Goal: Information Seeking & Learning: Compare options

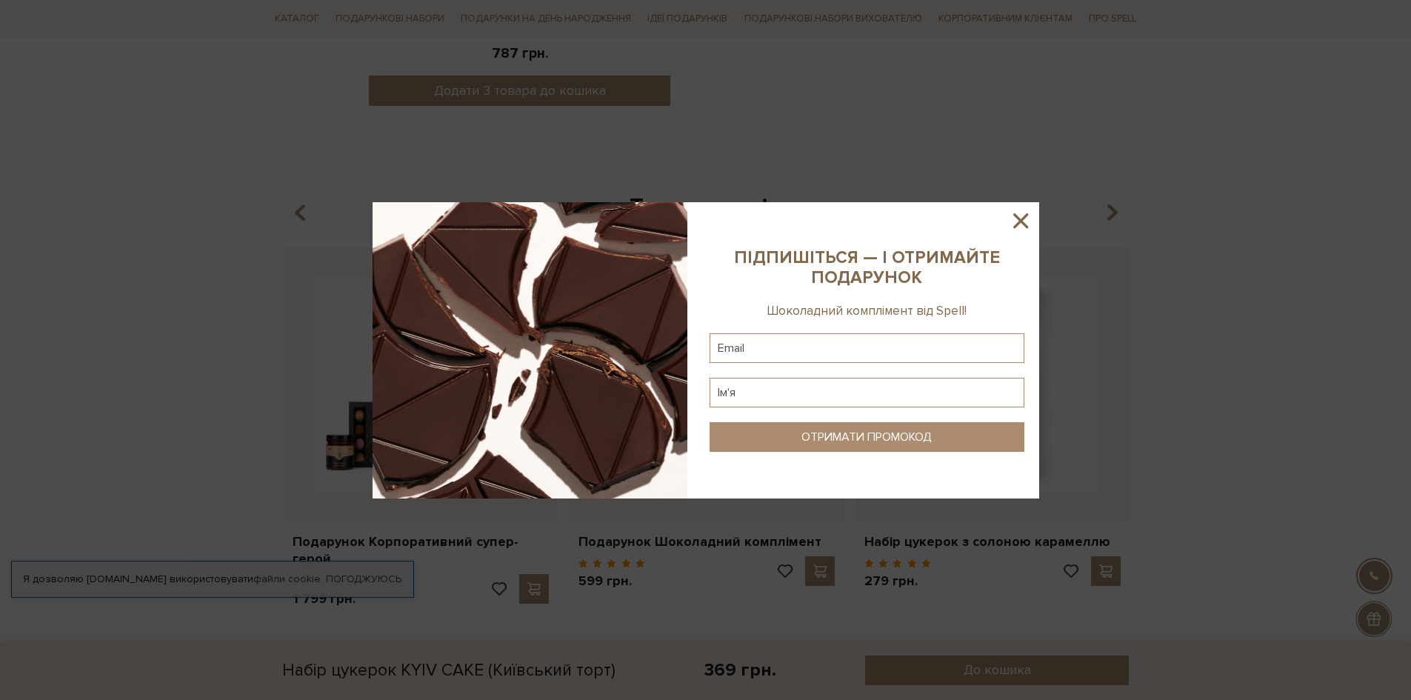
scroll to position [1037, 0]
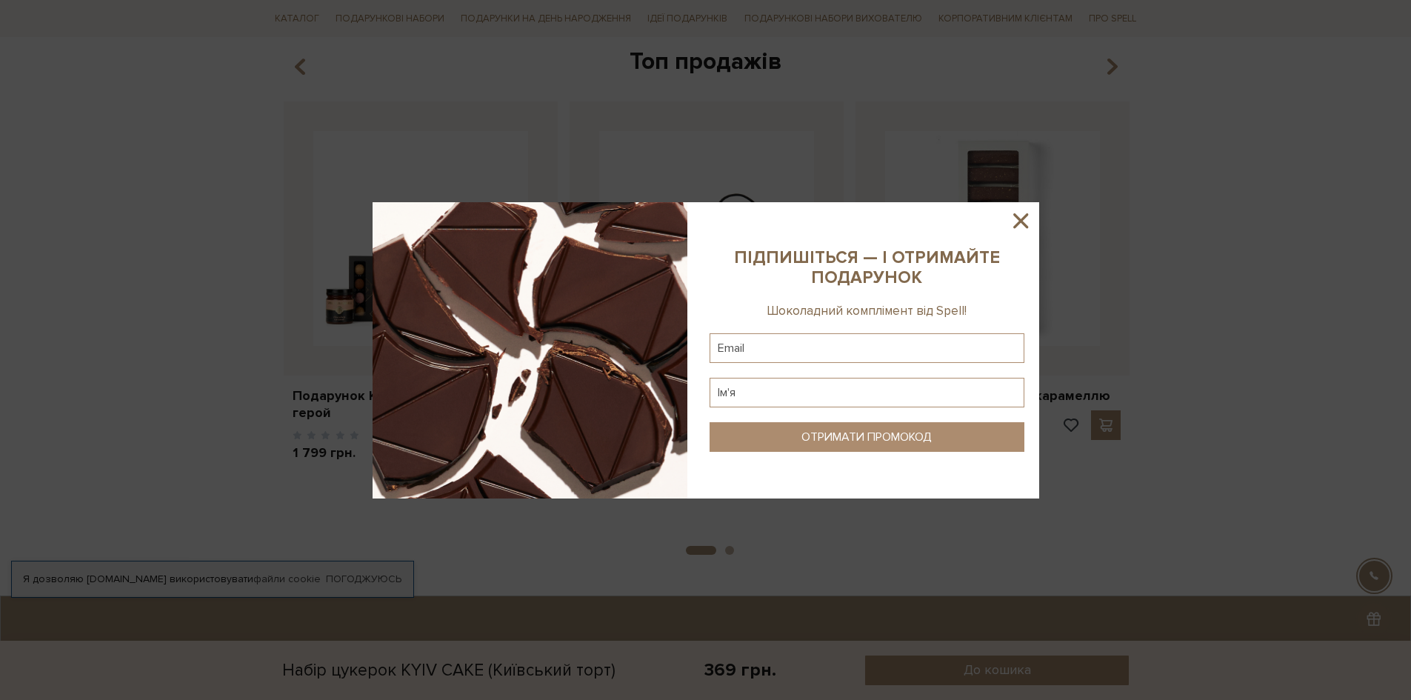
click at [1022, 221] on icon at bounding box center [1020, 220] width 15 height 15
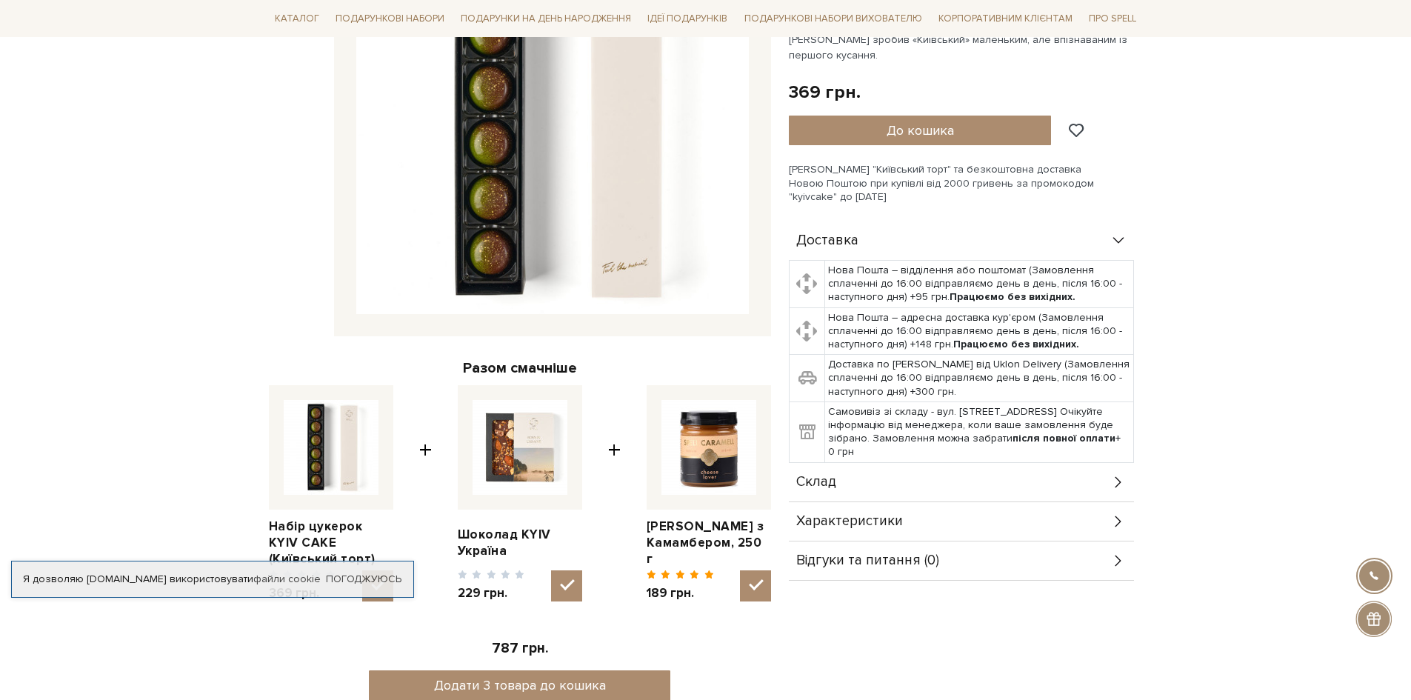
scroll to position [0, 0]
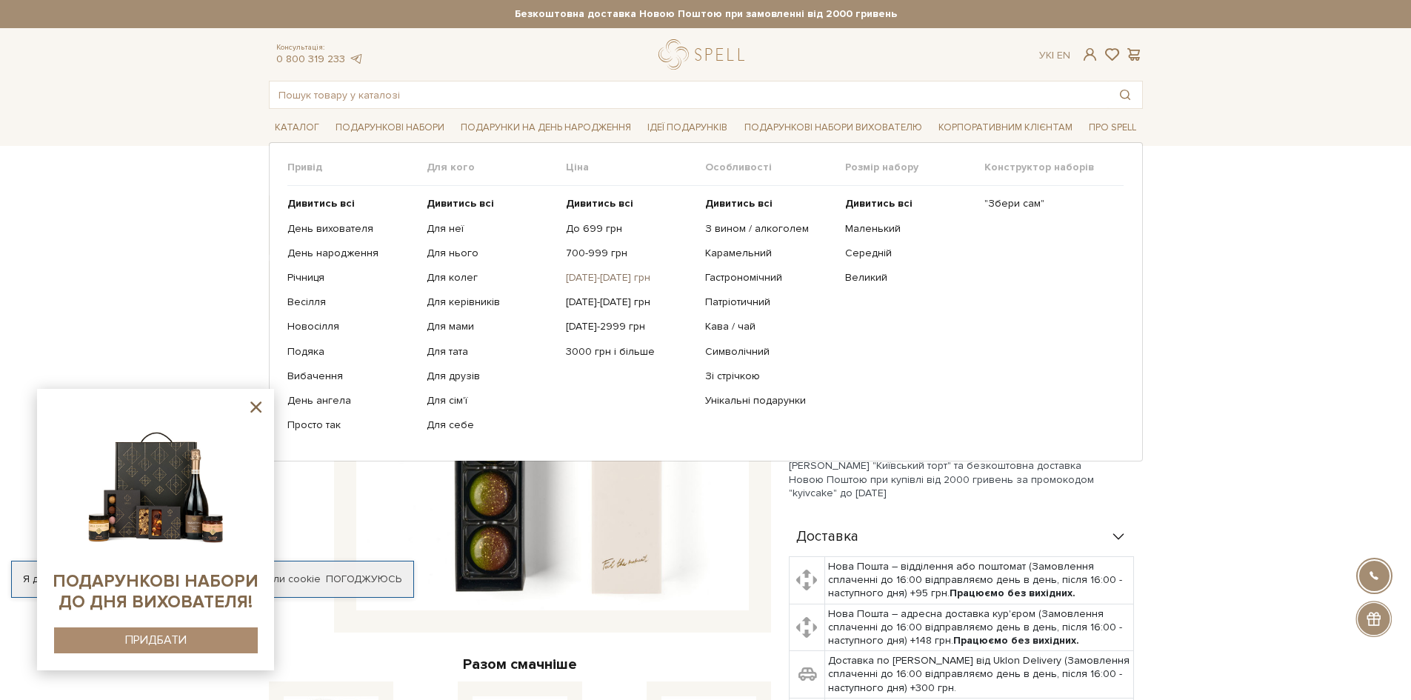
click at [588, 275] on link "[DATE]-[DATE] грн" at bounding box center [630, 277] width 128 height 13
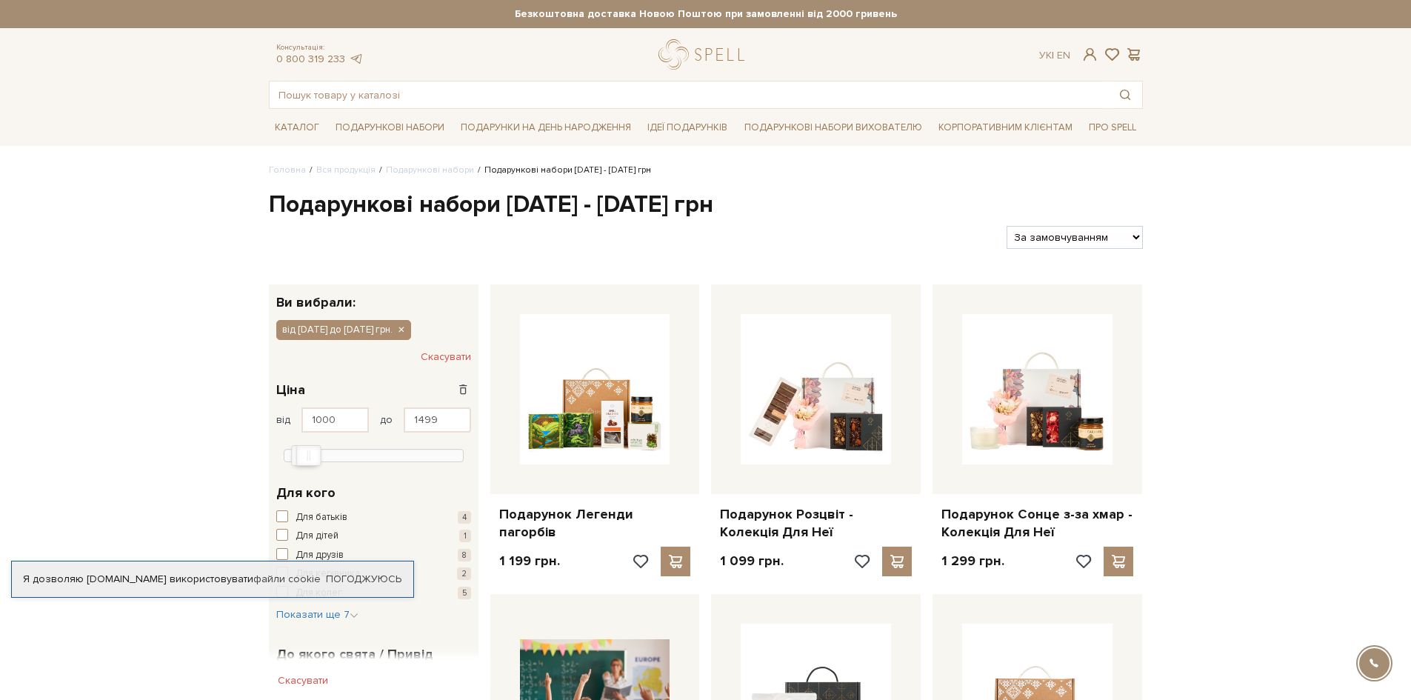
click at [1124, 238] on select "За замовчуванням За Ціною (зростання) За Ціною (зменшення) Новинки За популярні…" at bounding box center [1075, 237] width 136 height 23
select select "https://spellchocolate.com/our-productions/podarunkovi-box/1000-1499?sort=p.pri…"
click at [1007, 226] on select "За замовчуванням За Ціною (зростання) За Ціною (зменшення) Новинки За популярні…" at bounding box center [1075, 237] width 136 height 23
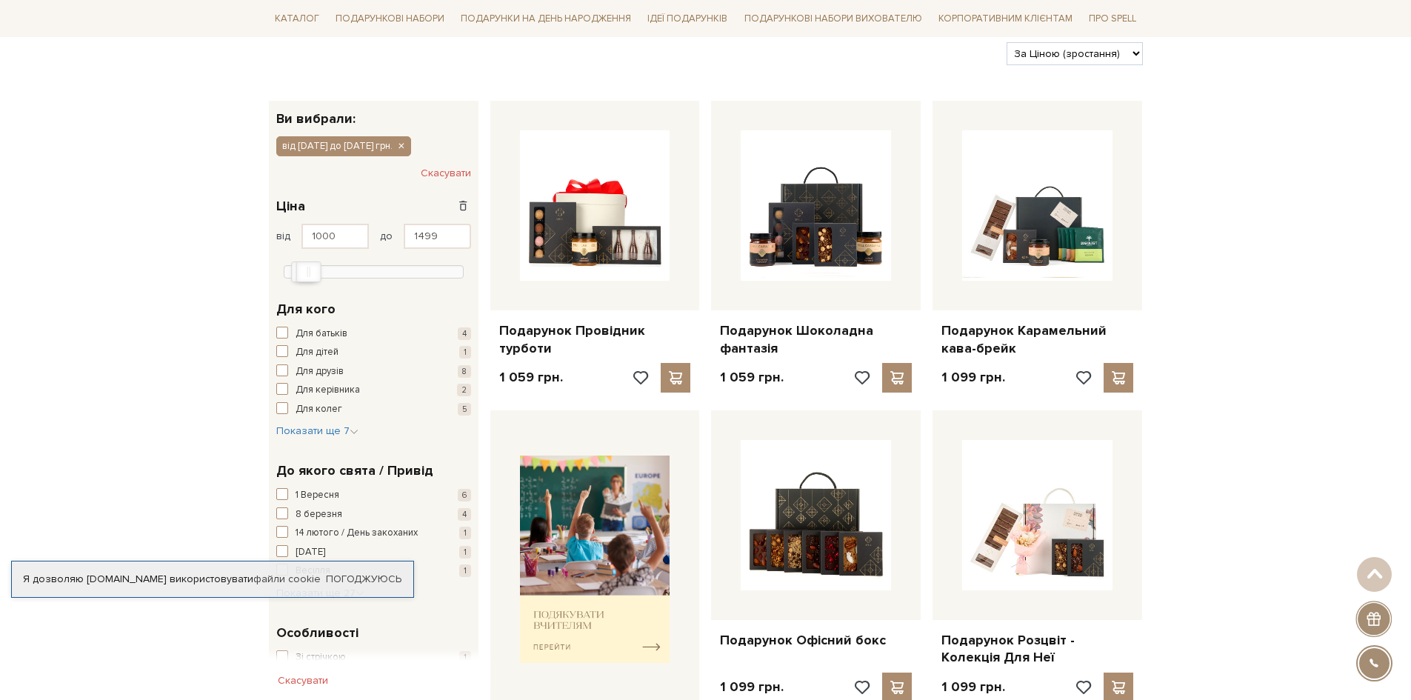
scroll to position [148, 0]
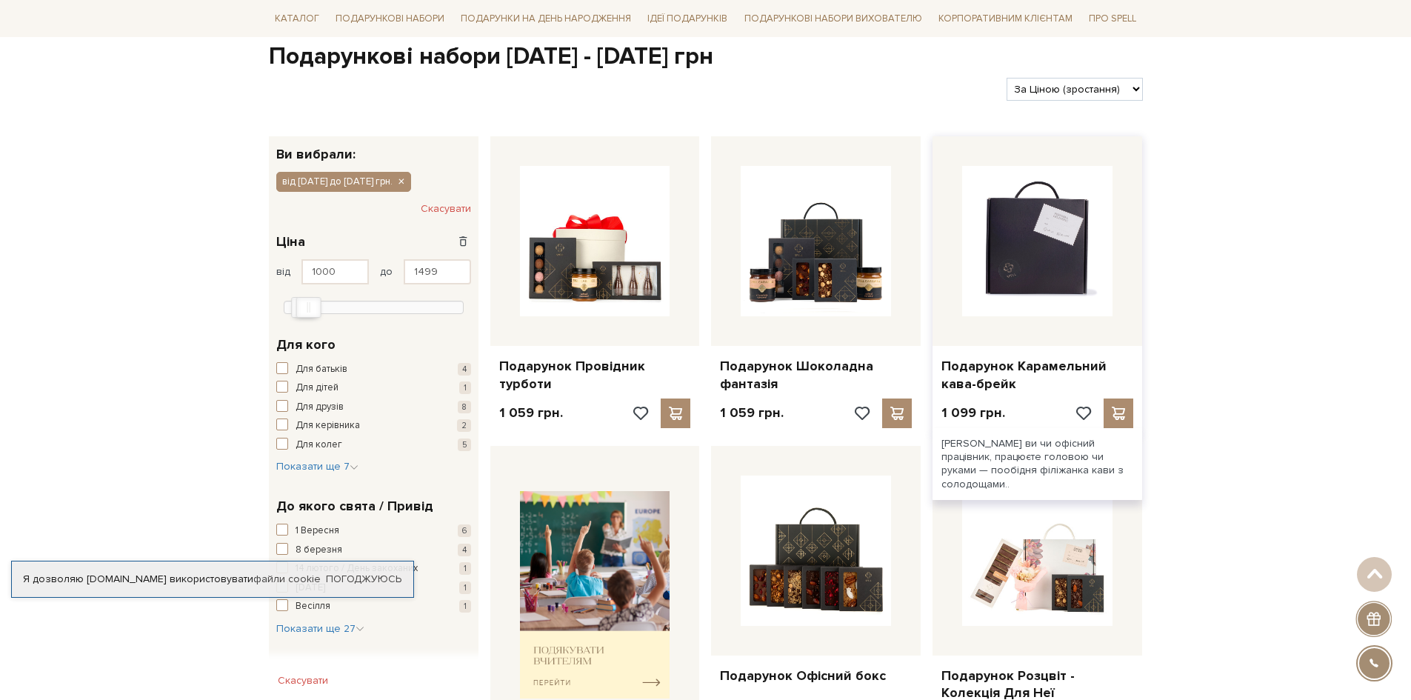
click at [1009, 269] on img at bounding box center [1037, 241] width 150 height 150
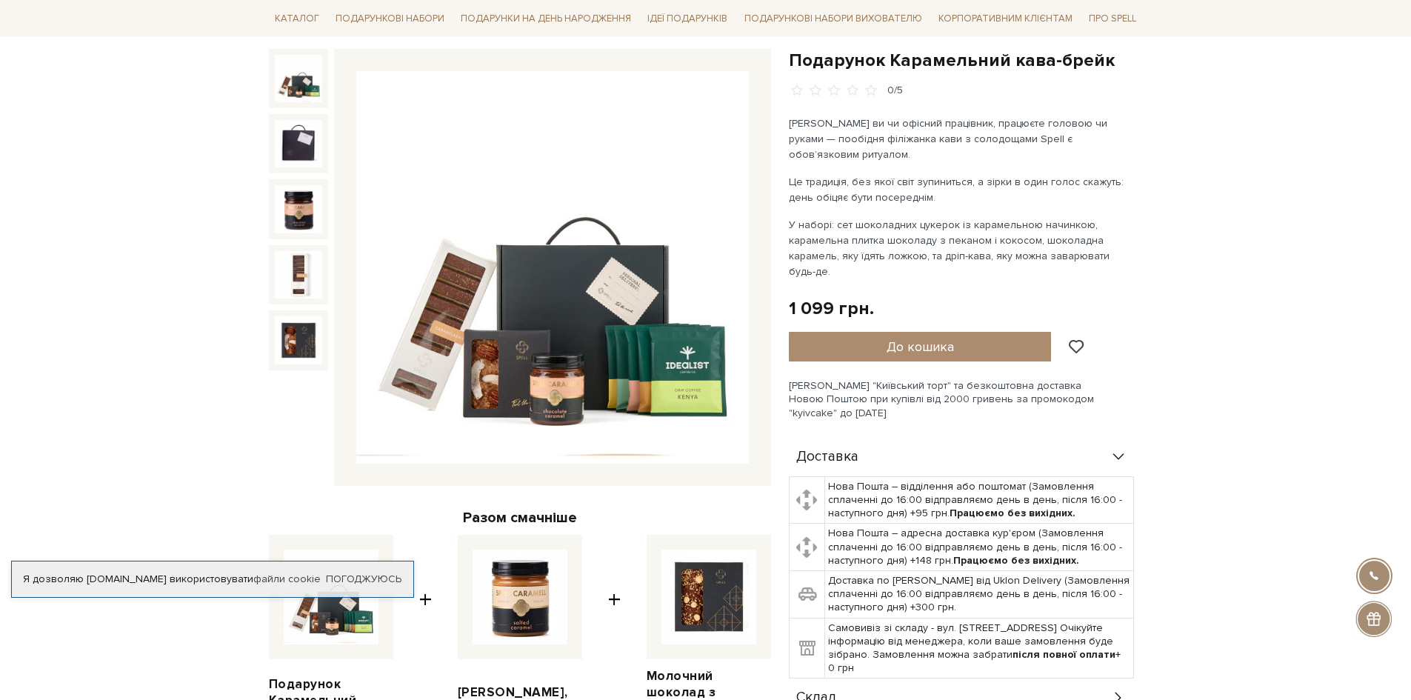
scroll to position [148, 0]
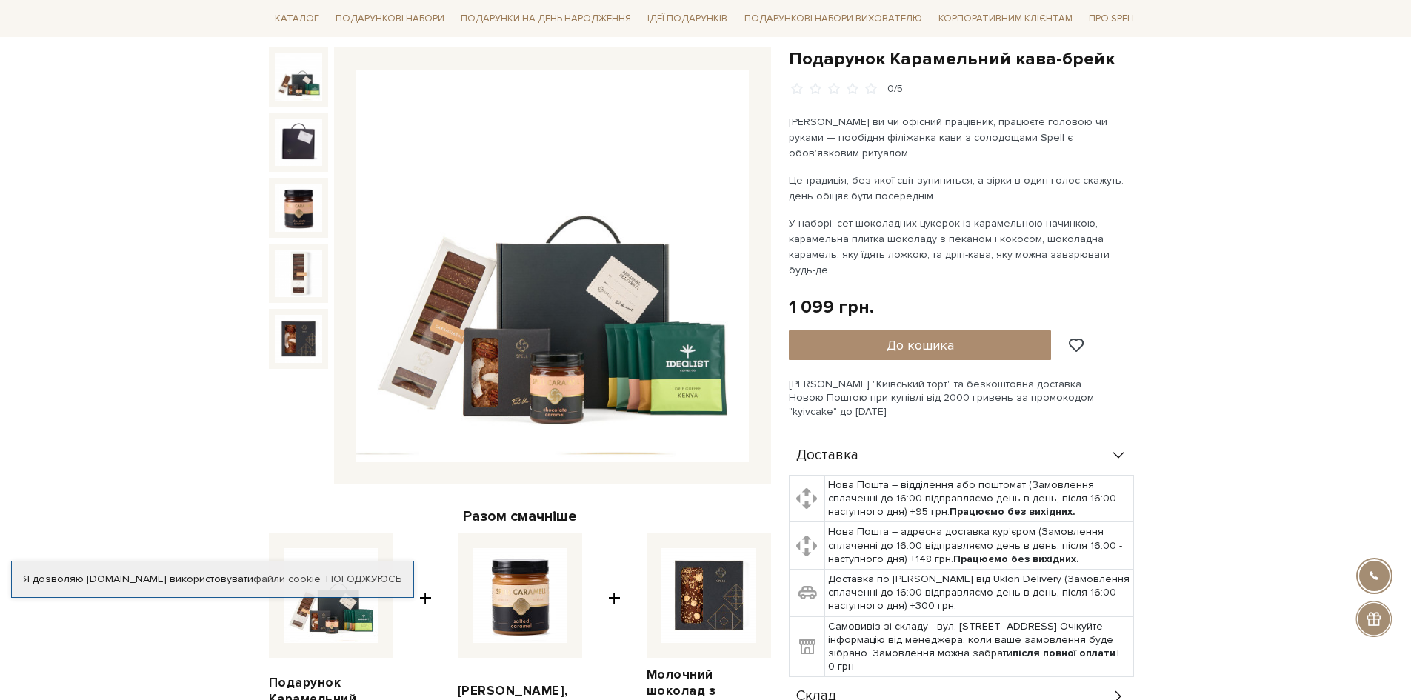
click at [480, 343] on img at bounding box center [552, 266] width 393 height 393
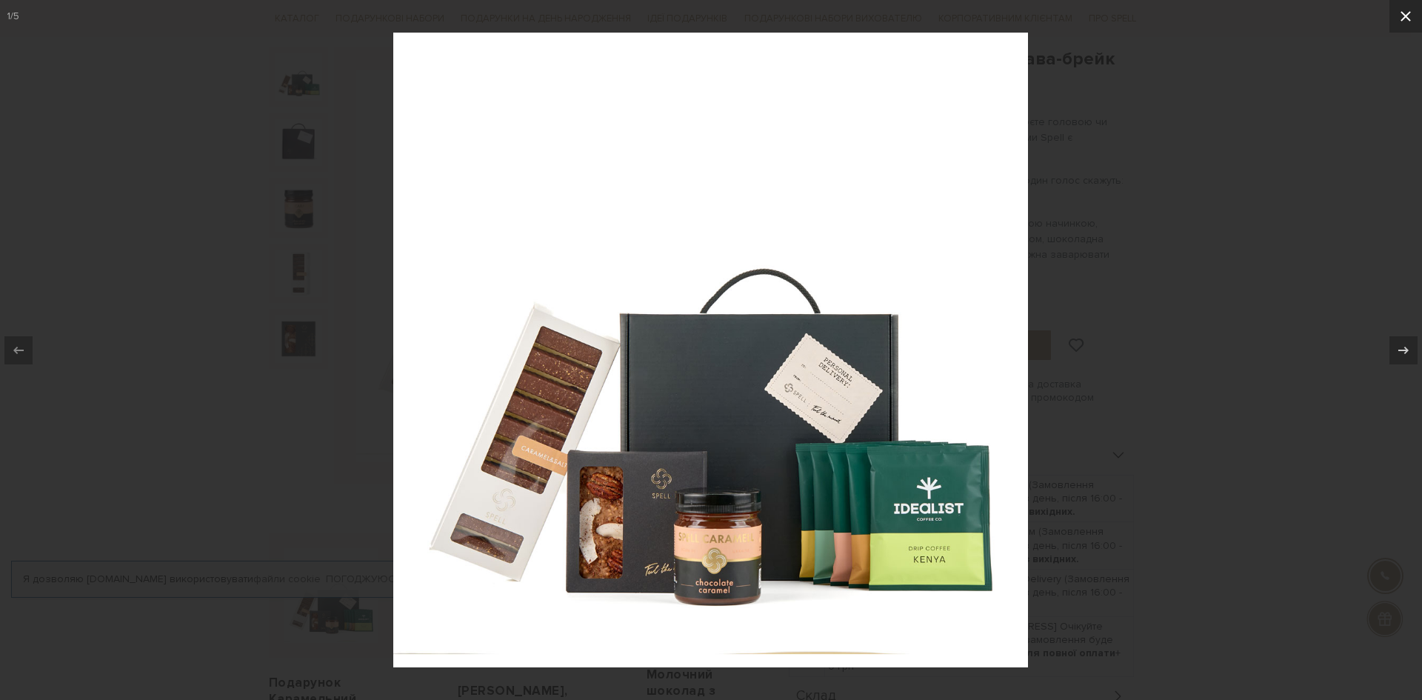
click at [1399, 14] on icon at bounding box center [1406, 16] width 18 height 18
